Goal: Find specific page/section: Find specific page/section

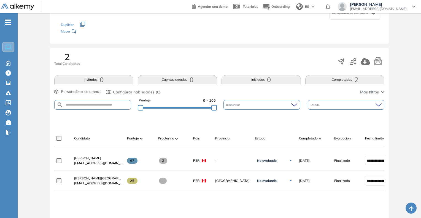
scroll to position [83, 0]
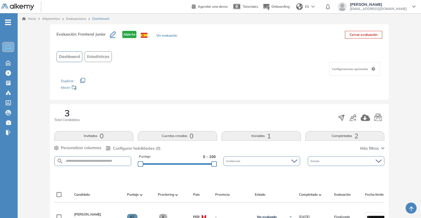
scroll to position [110, 0]
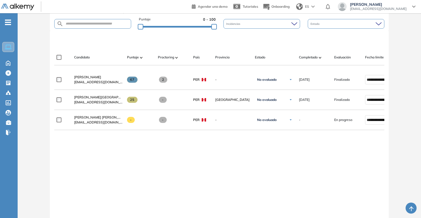
scroll to position [138, 0]
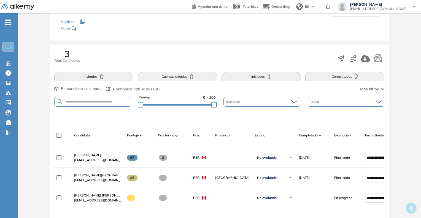
scroll to position [138, 0]
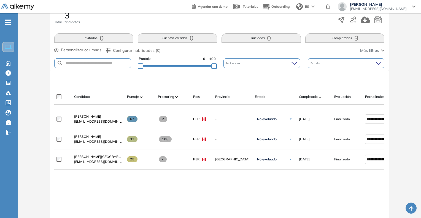
scroll to position [110, 0]
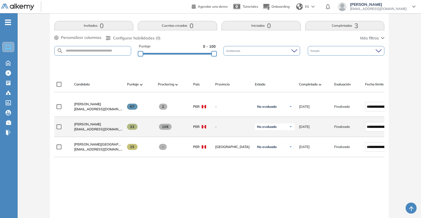
click at [97, 129] on span "[EMAIL_ADDRESS][DOMAIN_NAME]" at bounding box center [98, 129] width 48 height 5
click at [95, 126] on span "[PERSON_NAME]" at bounding box center [87, 124] width 27 height 4
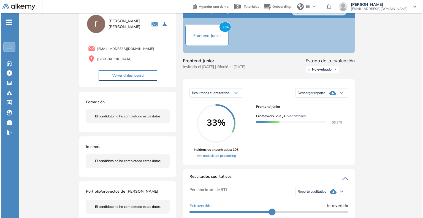
scroll to position [55, 0]
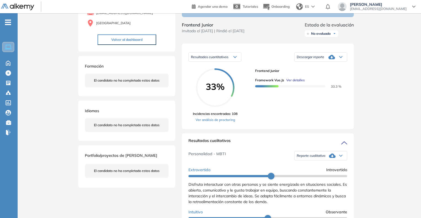
click at [291, 83] on span "Ver detalles" at bounding box center [295, 80] width 18 height 5
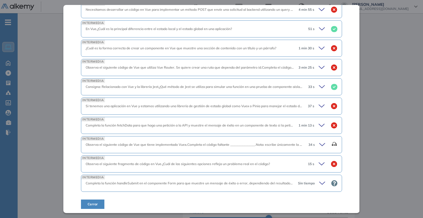
scroll to position [194, 0]
click at [320, 180] on icon at bounding box center [323, 183] width 8 height 8
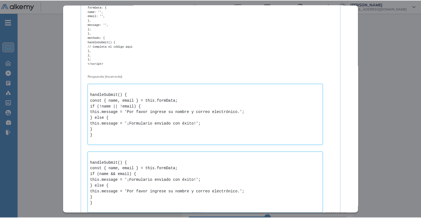
scroll to position [442, 0]
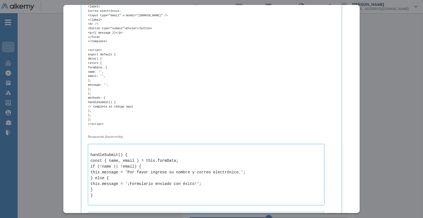
click at [409, 136] on div "Inicio Alkymetrics Evaluaciones Dashboard Candidato Framework Vue.js Programaci…" at bounding box center [221, 207] width 406 height 498
